Goal: Task Accomplishment & Management: Manage account settings

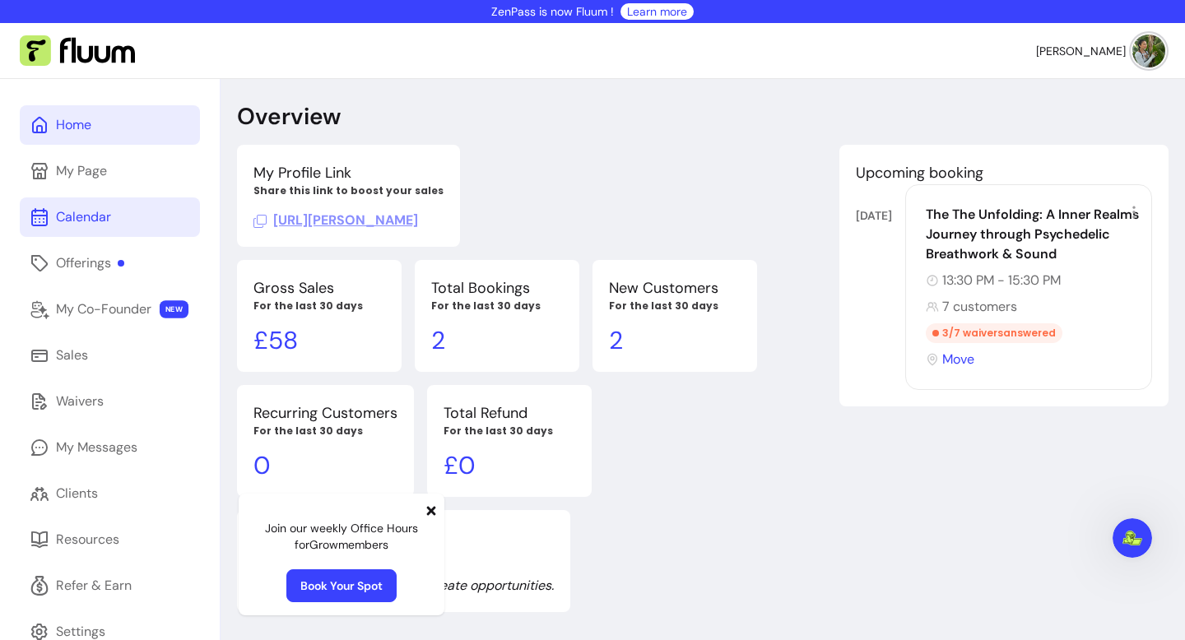
click at [156, 206] on link "Calendar" at bounding box center [110, 218] width 180 height 40
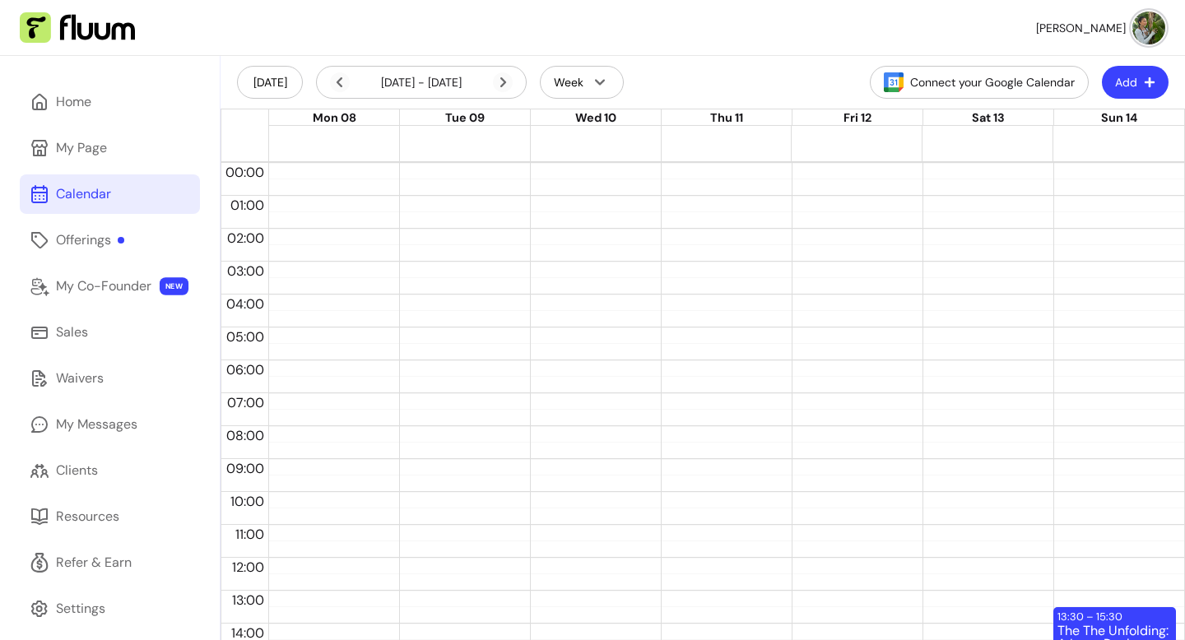
click at [94, 198] on div "Calendar" at bounding box center [83, 194] width 55 height 20
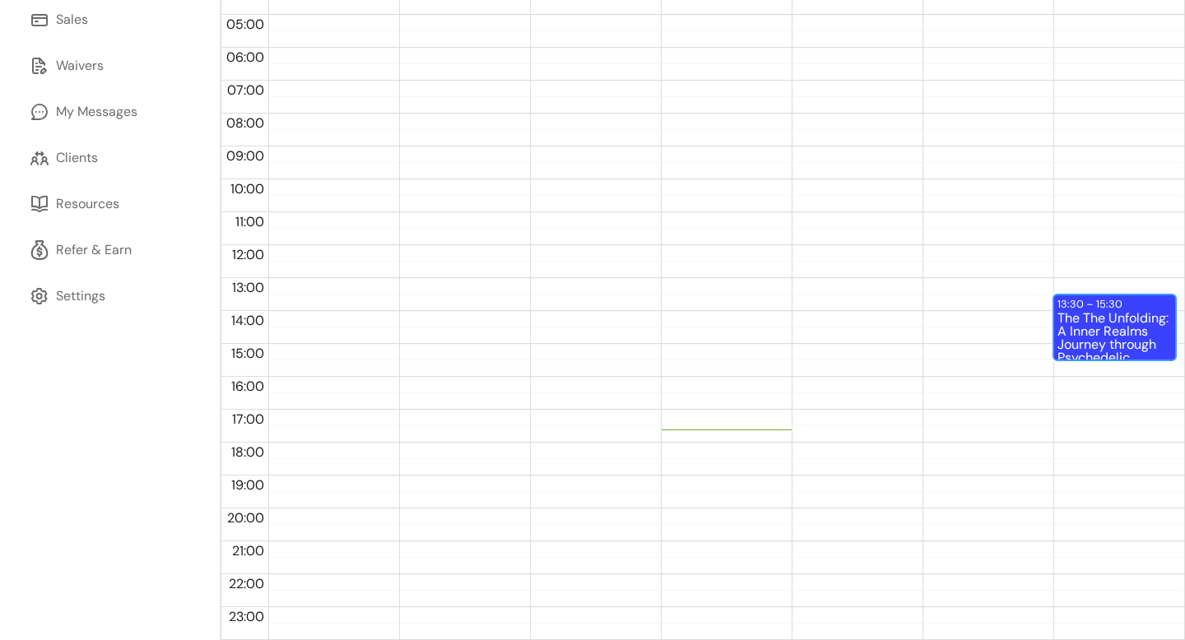
click at [1090, 327] on div "The The Unfolding: A Inner Realms Journey through Psychedelic Breathwork & Soun…" at bounding box center [1115, 335] width 114 height 47
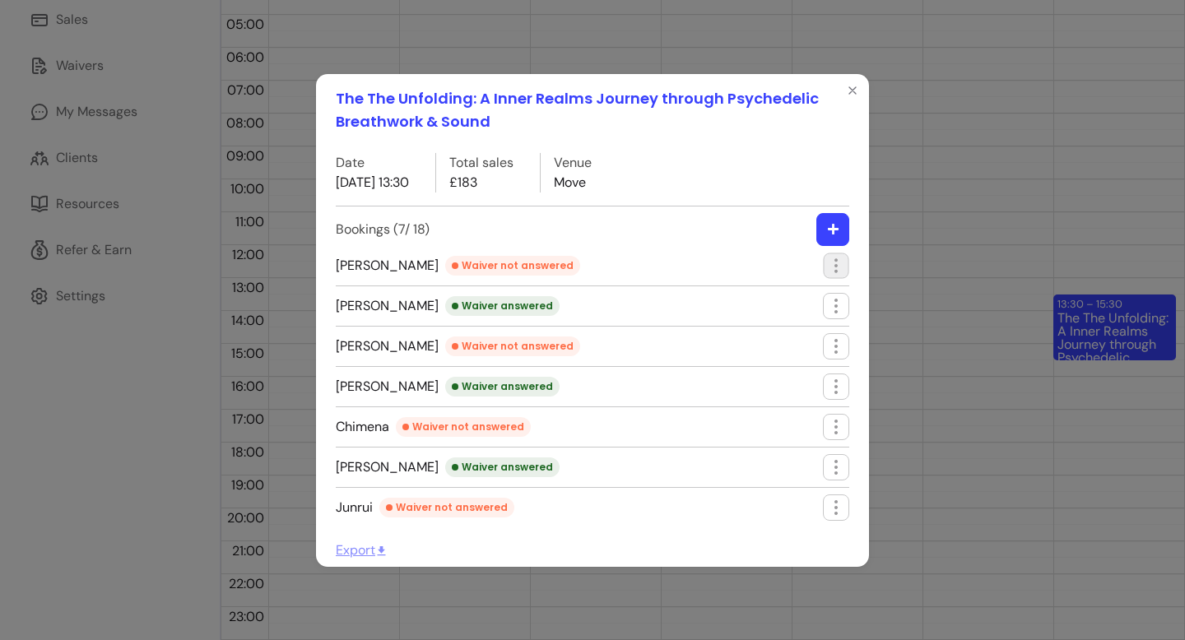
click at [840, 266] on icon "button" at bounding box center [835, 265] width 19 height 19
click at [835, 263] on icon "button" at bounding box center [836, 266] width 20 height 20
click at [771, 308] on span "Edit booking" at bounding box center [776, 304] width 120 height 16
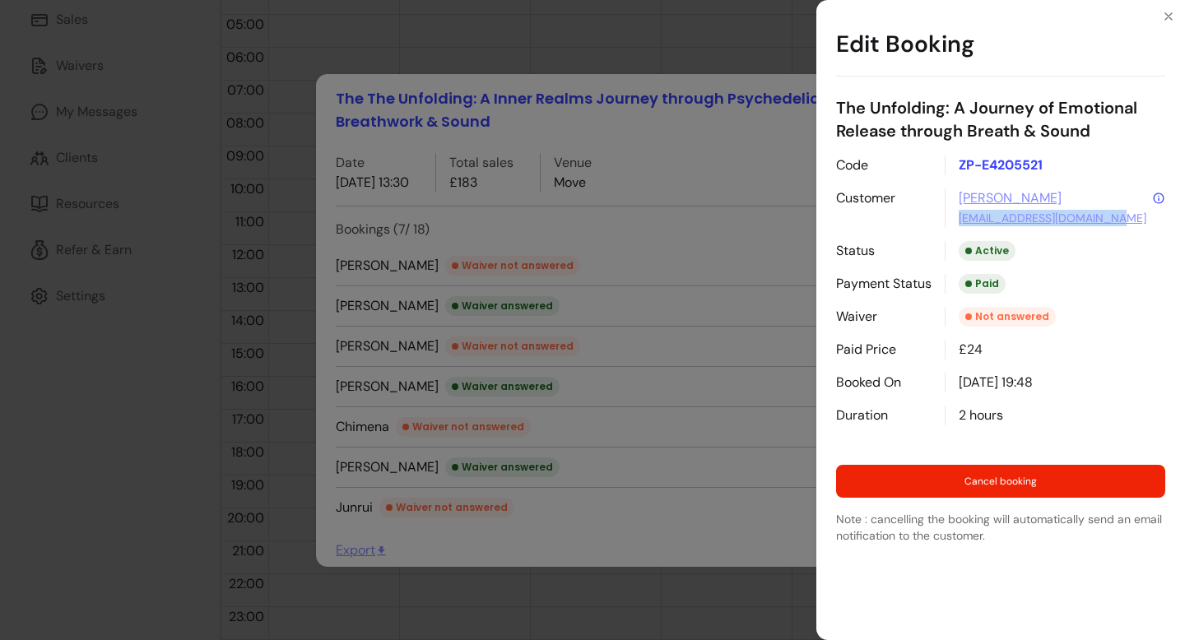
drag, startPoint x: 1136, startPoint y: 225, endPoint x: 942, endPoint y: 225, distance: 193.4
click at [942, 224] on div "Code ZP-E4205521 Customer [PERSON_NAME] [EMAIL_ADDRESS][DOMAIN_NAME] Status Act…" at bounding box center [1000, 291] width 329 height 270
copy link "[EMAIL_ADDRESS][DOMAIN_NAME]"
click at [584, 310] on div "Edit Booking The Unfolding: A Journey of Emotional Release through Breath & Sou…" at bounding box center [592, 320] width 1185 height 640
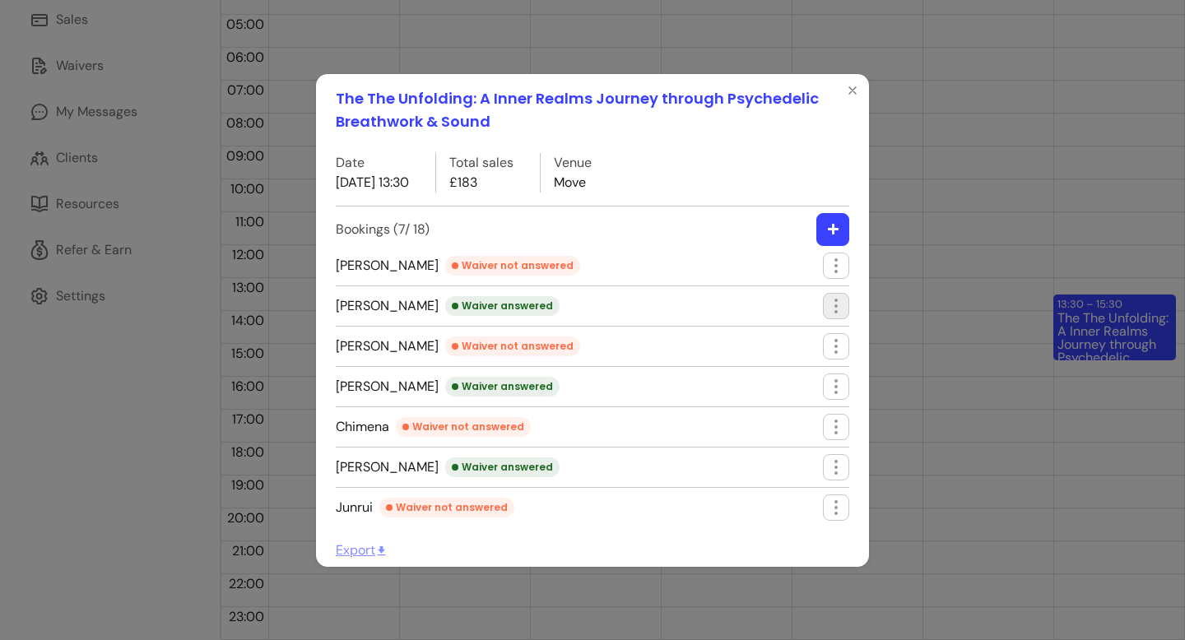
click at [840, 309] on icon "button" at bounding box center [836, 306] width 20 height 20
click at [608, 343] on li "[PERSON_NAME] not answered" at bounding box center [593, 350] width 514 height 34
click at [833, 342] on icon "button" at bounding box center [836, 347] width 20 height 20
click at [792, 392] on span "Edit booking" at bounding box center [776, 384] width 120 height 16
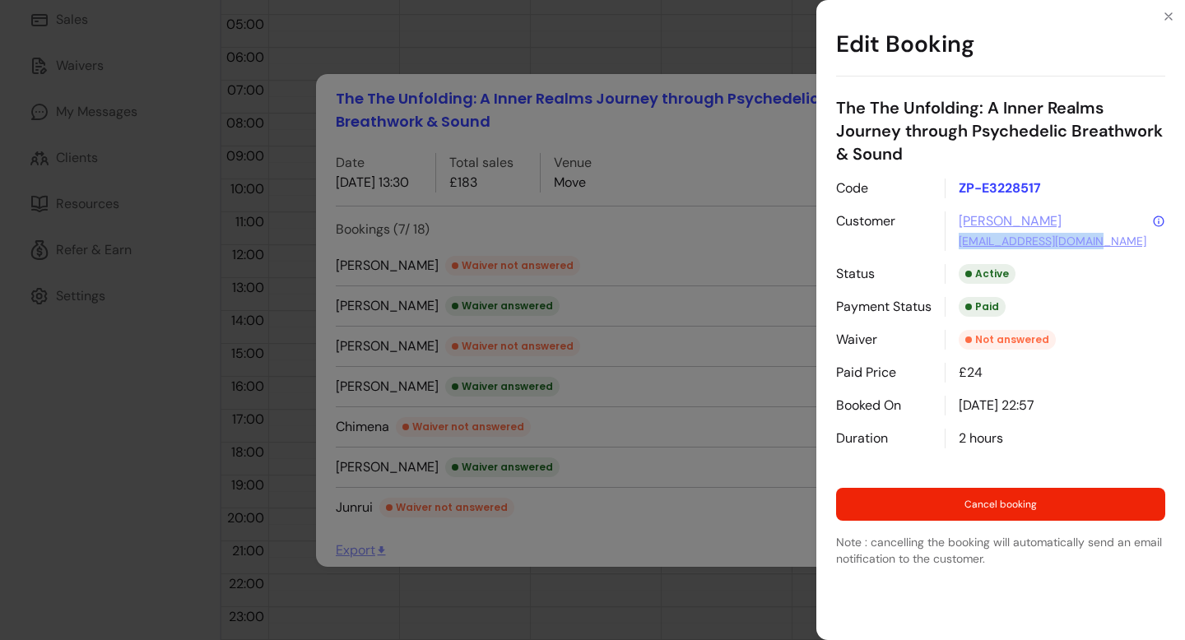
drag, startPoint x: 1112, startPoint y: 241, endPoint x: 958, endPoint y: 244, distance: 153.9
click at [958, 244] on div "[PERSON_NAME] [EMAIL_ADDRESS][DOMAIN_NAME]" at bounding box center [1055, 232] width 221 height 40
copy link "[EMAIL_ADDRESS][DOMAIN_NAME]"
click at [584, 308] on div "Edit Booking The The Unfolding: A Inner Realms Journey through Psychedelic Brea…" at bounding box center [592, 320] width 1185 height 640
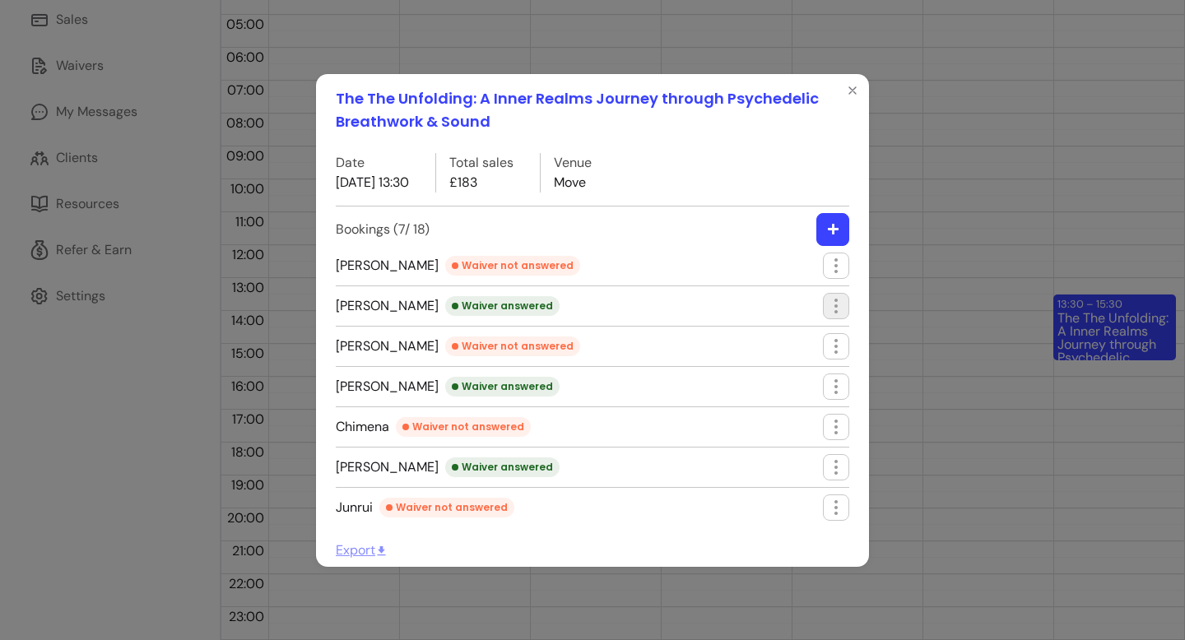
click at [836, 308] on icon "button" at bounding box center [836, 306] width 20 height 20
click at [736, 342] on span "Edit booking" at bounding box center [776, 344] width 120 height 16
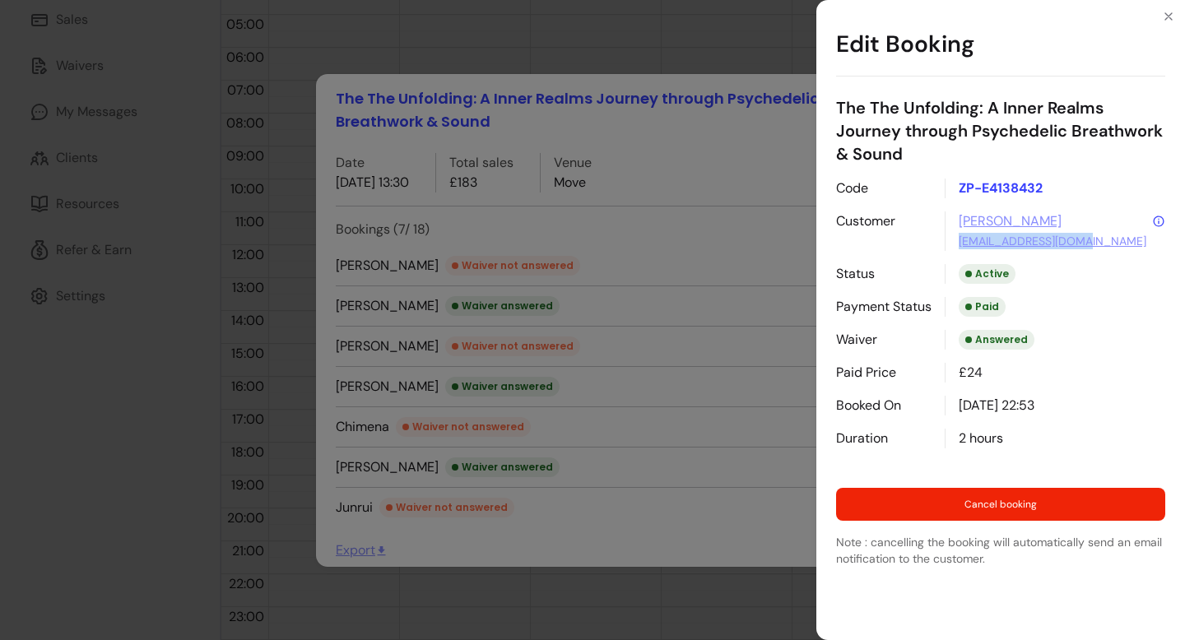
drag, startPoint x: 1112, startPoint y: 244, endPoint x: 954, endPoint y: 244, distance: 158.0
click at [954, 244] on div "[PERSON_NAME] [EMAIL_ADDRESS][DOMAIN_NAME]" at bounding box center [1055, 232] width 221 height 40
copy link "[EMAIL_ADDRESS][DOMAIN_NAME]"
click at [600, 336] on div "Edit Booking The The Unfolding: A Inner Realms Journey through Psychedelic Brea…" at bounding box center [592, 320] width 1185 height 640
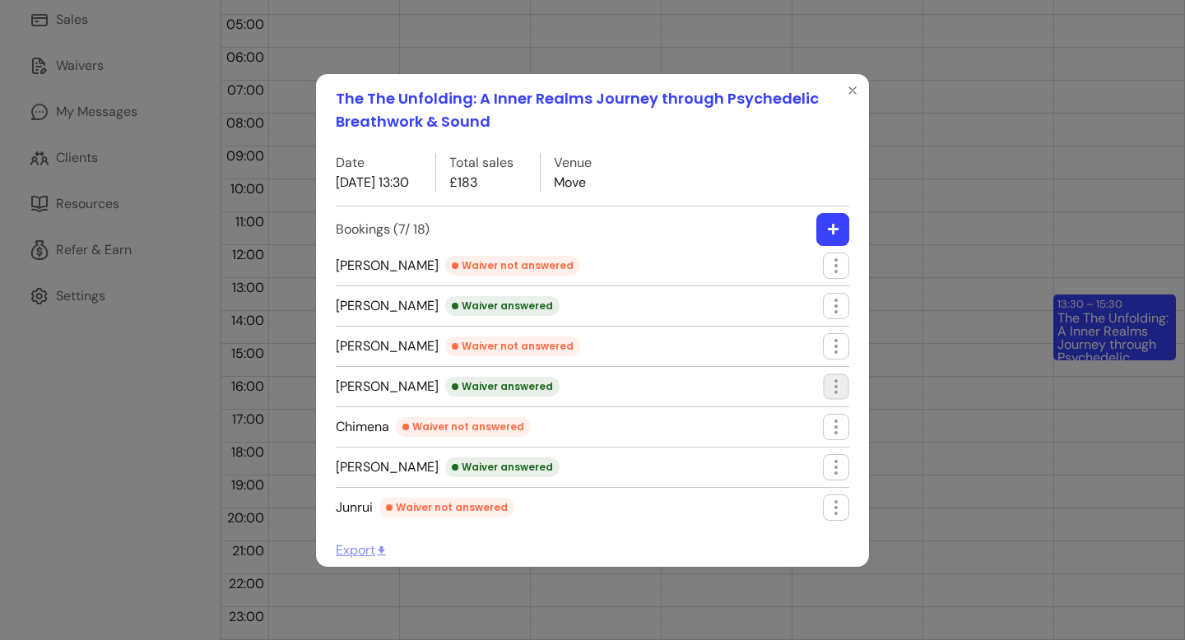
click at [844, 390] on icon "button" at bounding box center [835, 386] width 19 height 19
click at [774, 463] on li "Edit booking" at bounding box center [766, 454] width 151 height 26
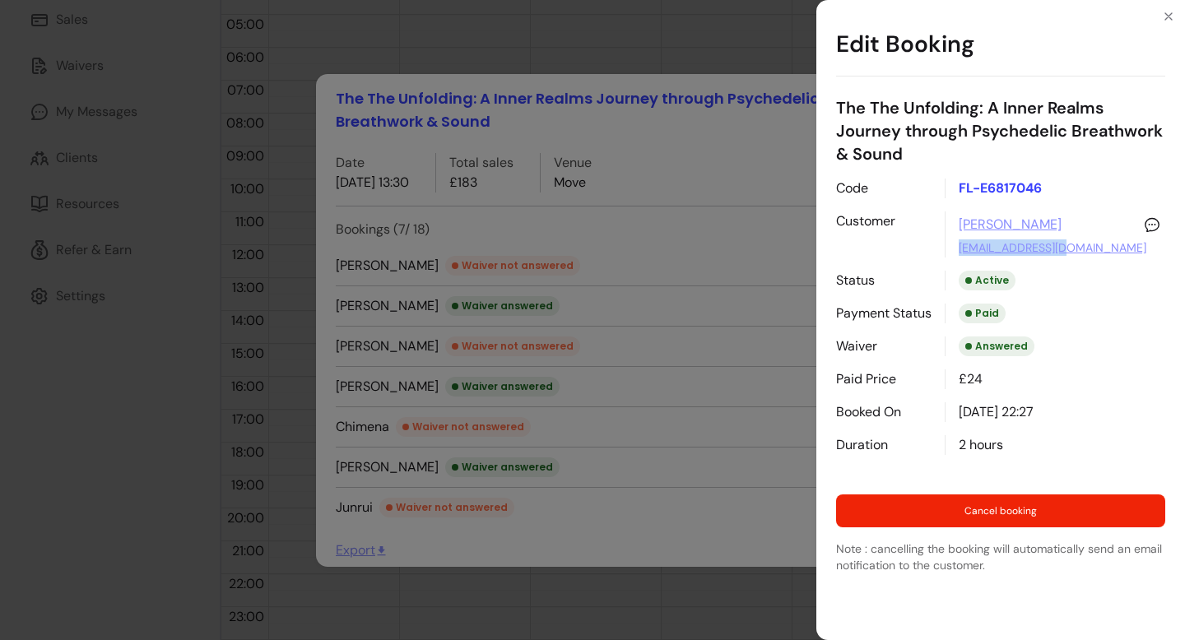
drag, startPoint x: 1093, startPoint y: 250, endPoint x: 953, endPoint y: 252, distance: 139.9
click at [953, 251] on div "[PERSON_NAME] [PERSON_NAME][EMAIL_ADDRESS][DOMAIN_NAME]" at bounding box center [1055, 235] width 221 height 46
copy link "[EMAIL_ADDRESS][DOMAIN_NAME]"
click at [679, 526] on div "Edit Booking The The Unfolding: A Inner Realms Journey through Psychedelic Brea…" at bounding box center [592, 320] width 1185 height 640
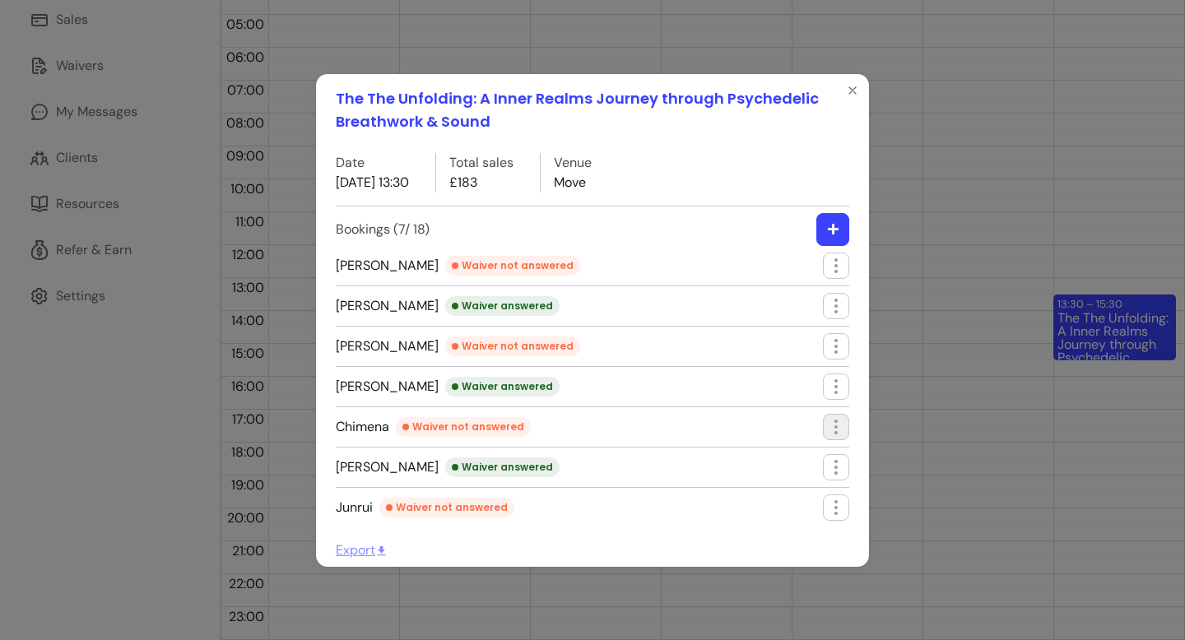
click at [834, 421] on icon "button" at bounding box center [836, 427] width 20 height 20
click at [775, 463] on span "Edit booking" at bounding box center [776, 465] width 120 height 16
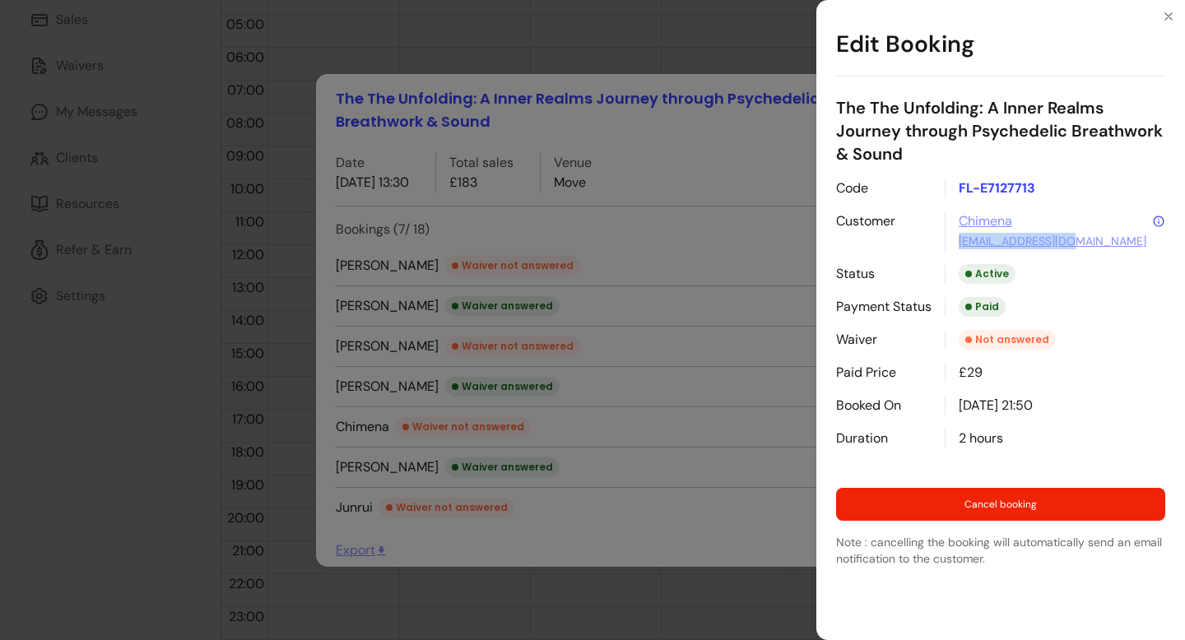
drag, startPoint x: 1106, startPoint y: 242, endPoint x: 952, endPoint y: 243, distance: 153.9
click at [952, 243] on div "[PERSON_NAME] [PERSON_NAME][EMAIL_ADDRESS][DOMAIN_NAME]" at bounding box center [1055, 232] width 221 height 40
copy link "[EMAIL_ADDRESS][DOMAIN_NAME]"
click at [651, 431] on div "Edit Booking The The Unfolding: A Inner Realms Journey through Psychedelic Brea…" at bounding box center [592, 320] width 1185 height 640
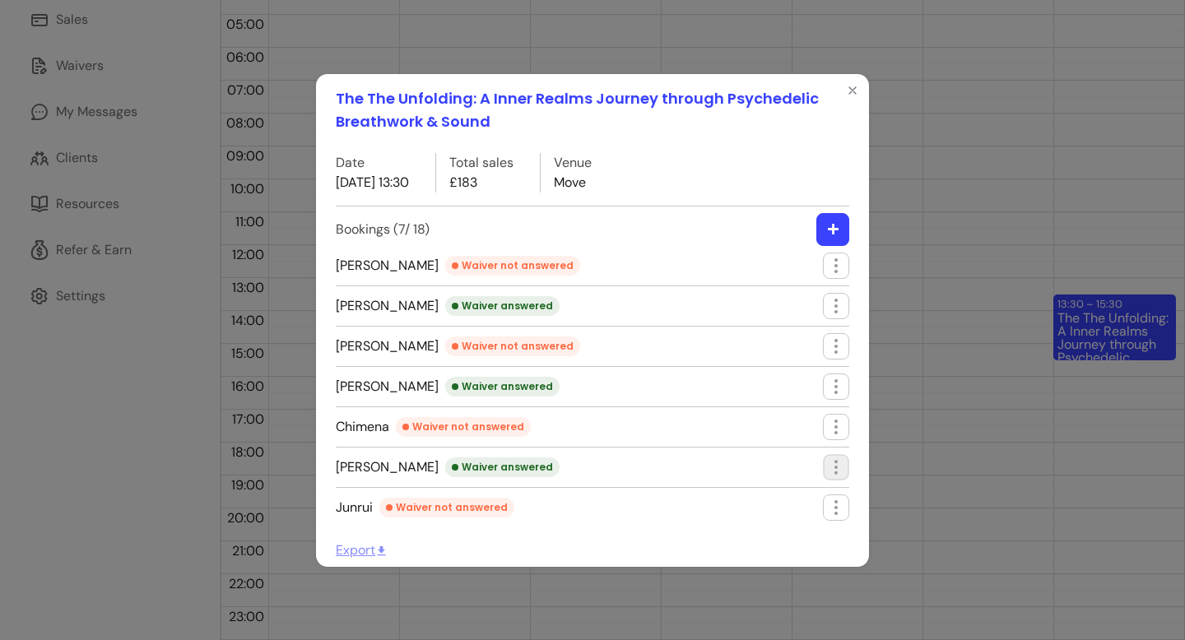
click at [834, 469] on icon "button" at bounding box center [835, 467] width 19 height 19
click at [761, 538] on span "Edit booking" at bounding box center [776, 535] width 120 height 16
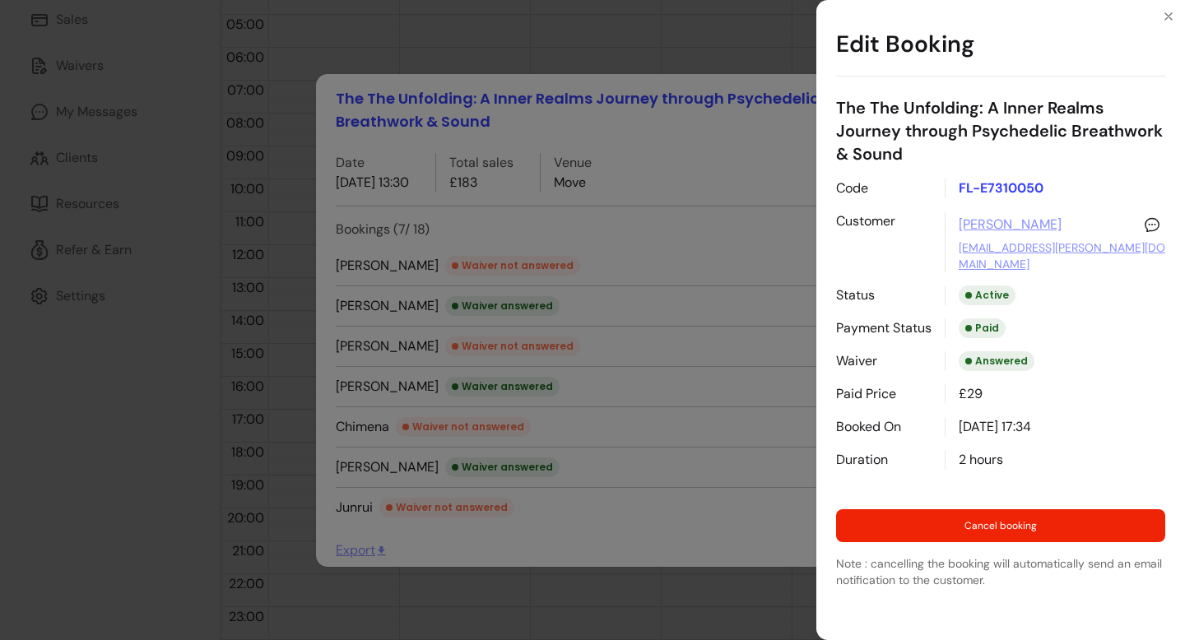
drag, startPoint x: 1110, startPoint y: 258, endPoint x: 953, endPoint y: 260, distance: 157.2
click at [953, 260] on div "Code FL-E7310050 Customer [PERSON_NAME] [PERSON_NAME][EMAIL_ADDRESS][PERSON_NAM…" at bounding box center [1000, 324] width 329 height 291
drag, startPoint x: 1101, startPoint y: 257, endPoint x: 956, endPoint y: 254, distance: 144.9
click at [956, 254] on div "[PERSON_NAME] [PERSON_NAME][EMAIL_ADDRESS][PERSON_NAME][DOMAIN_NAME]" at bounding box center [1055, 242] width 221 height 61
copy link "[EMAIL_ADDRESS][PERSON_NAME][DOMAIN_NAME]"
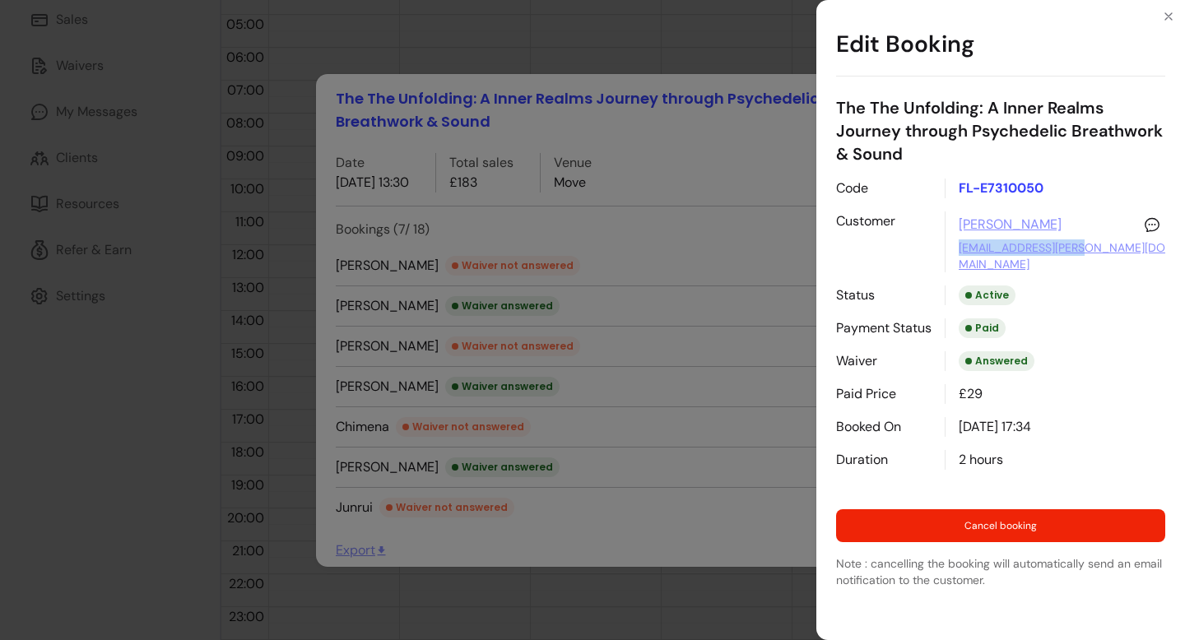
click at [583, 532] on div "Edit Booking The The Unfolding: A Inner Realms Journey through Psychedelic Brea…" at bounding box center [592, 320] width 1185 height 640
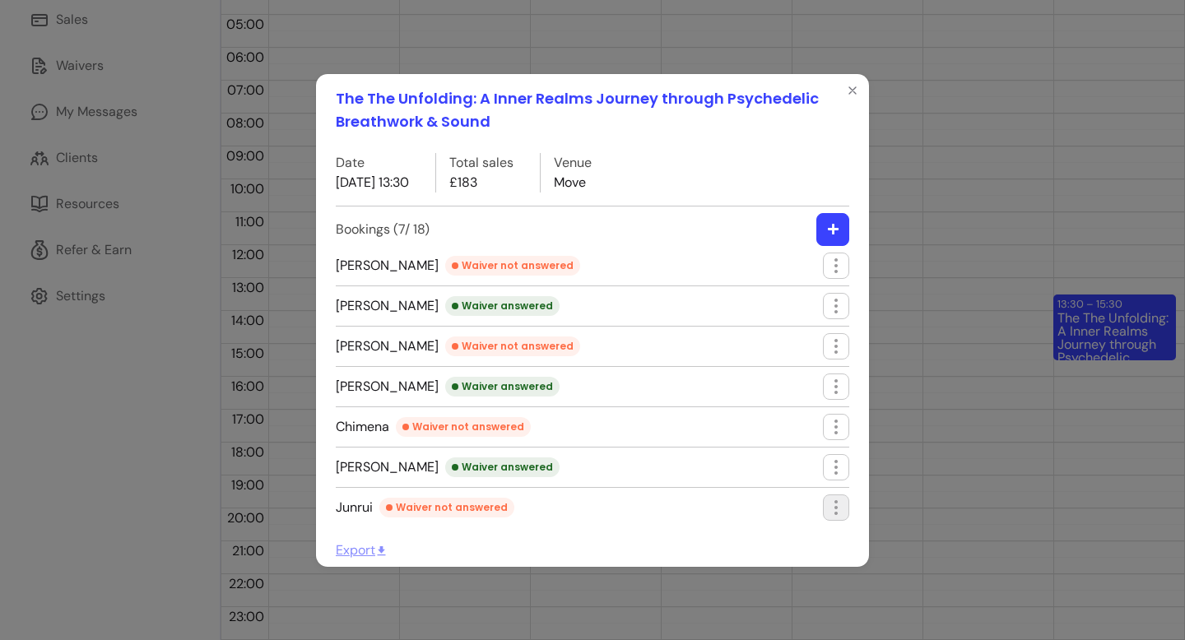
click at [831, 509] on icon "button" at bounding box center [836, 508] width 20 height 20
click at [775, 550] on span "Edit booking" at bounding box center [776, 546] width 120 height 16
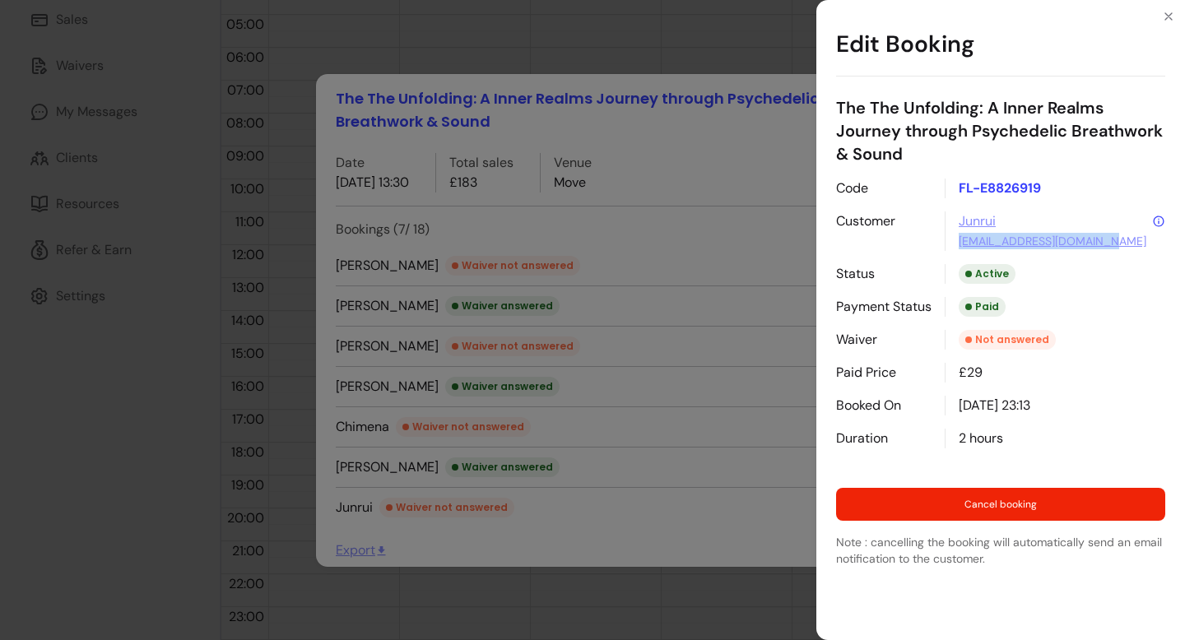
drag, startPoint x: 1120, startPoint y: 248, endPoint x: 956, endPoint y: 256, distance: 164.8
click at [956, 249] on div "Junrui [EMAIL_ADDRESS][DOMAIN_NAME]" at bounding box center [1055, 232] width 221 height 40
copy link "[EMAIL_ADDRESS][DOMAIN_NAME]"
click at [776, 77] on div "Edit Booking The The Unfolding: A Inner Realms Journey through Psychedelic Brea…" at bounding box center [592, 320] width 1185 height 640
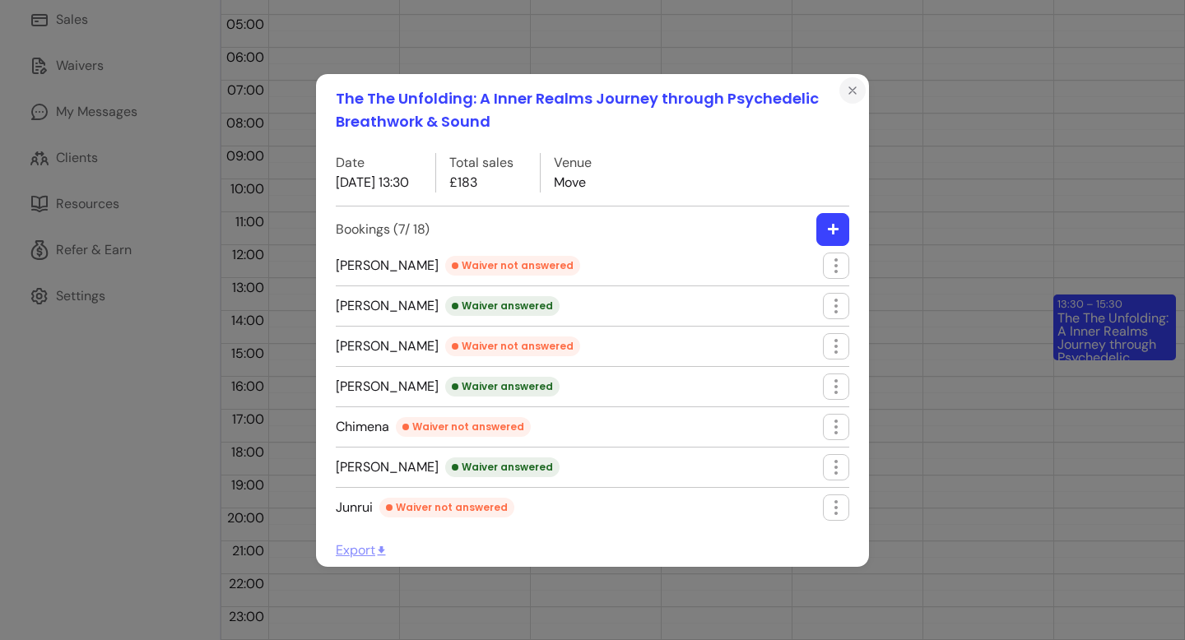
click at [851, 89] on icon "Close" at bounding box center [852, 90] width 7 height 7
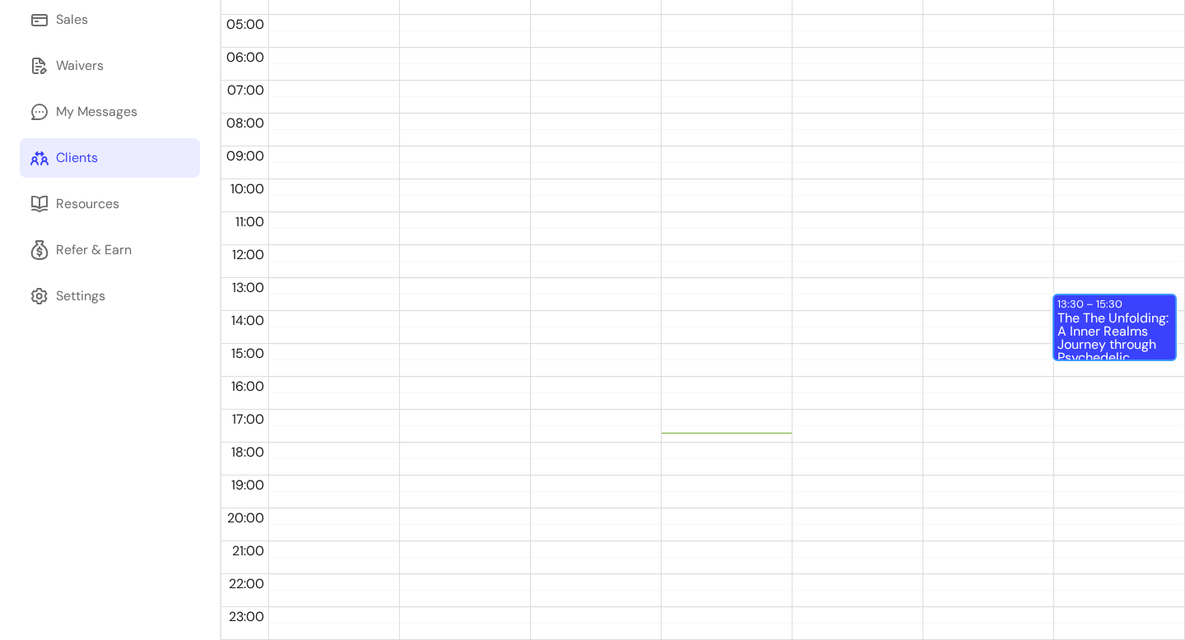
scroll to position [0, 0]
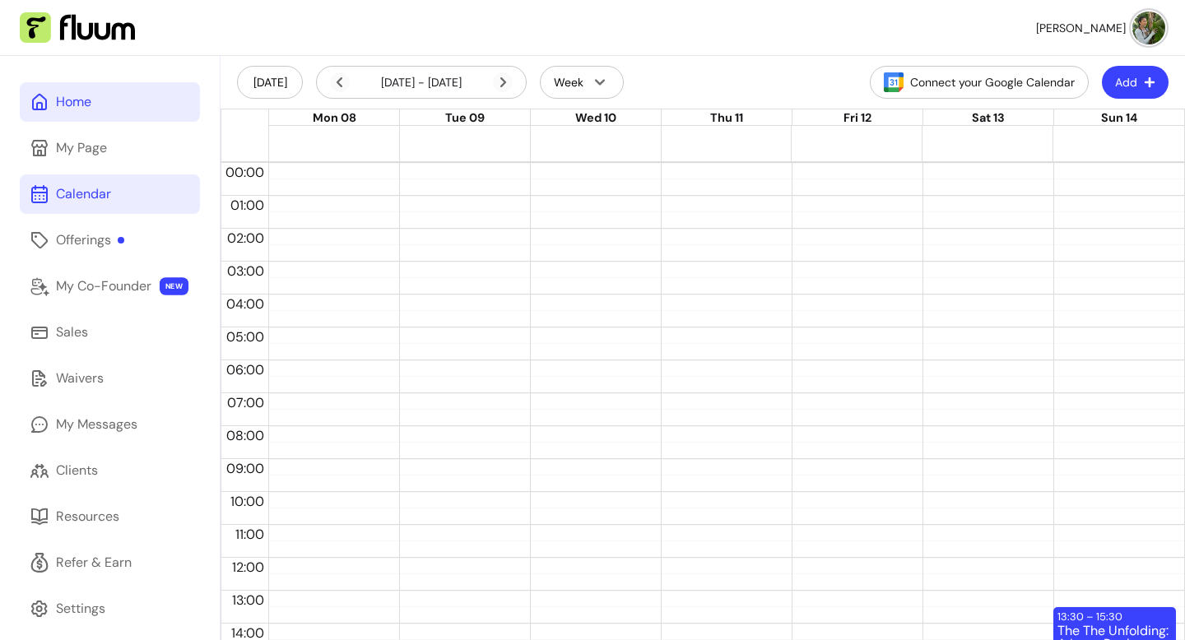
click at [93, 102] on link "Home" at bounding box center [110, 102] width 180 height 40
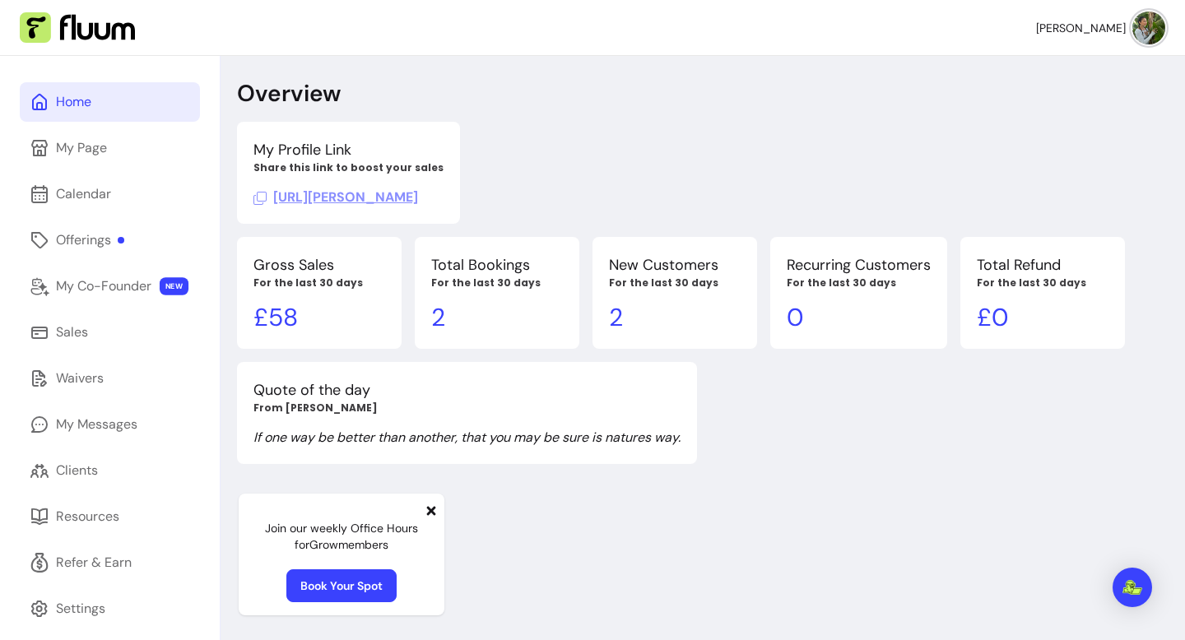
click at [96, 100] on link "Home" at bounding box center [110, 102] width 180 height 40
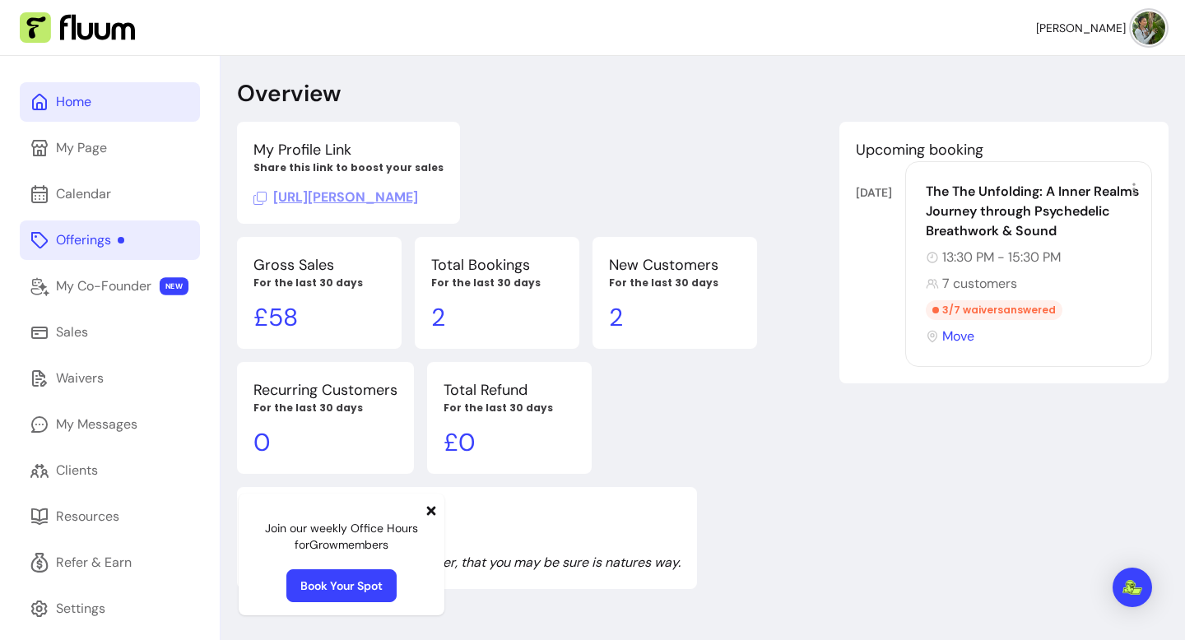
click at [129, 231] on link "Offerings" at bounding box center [110, 241] width 180 height 40
